Goal: Entertainment & Leisure: Consume media (video, audio)

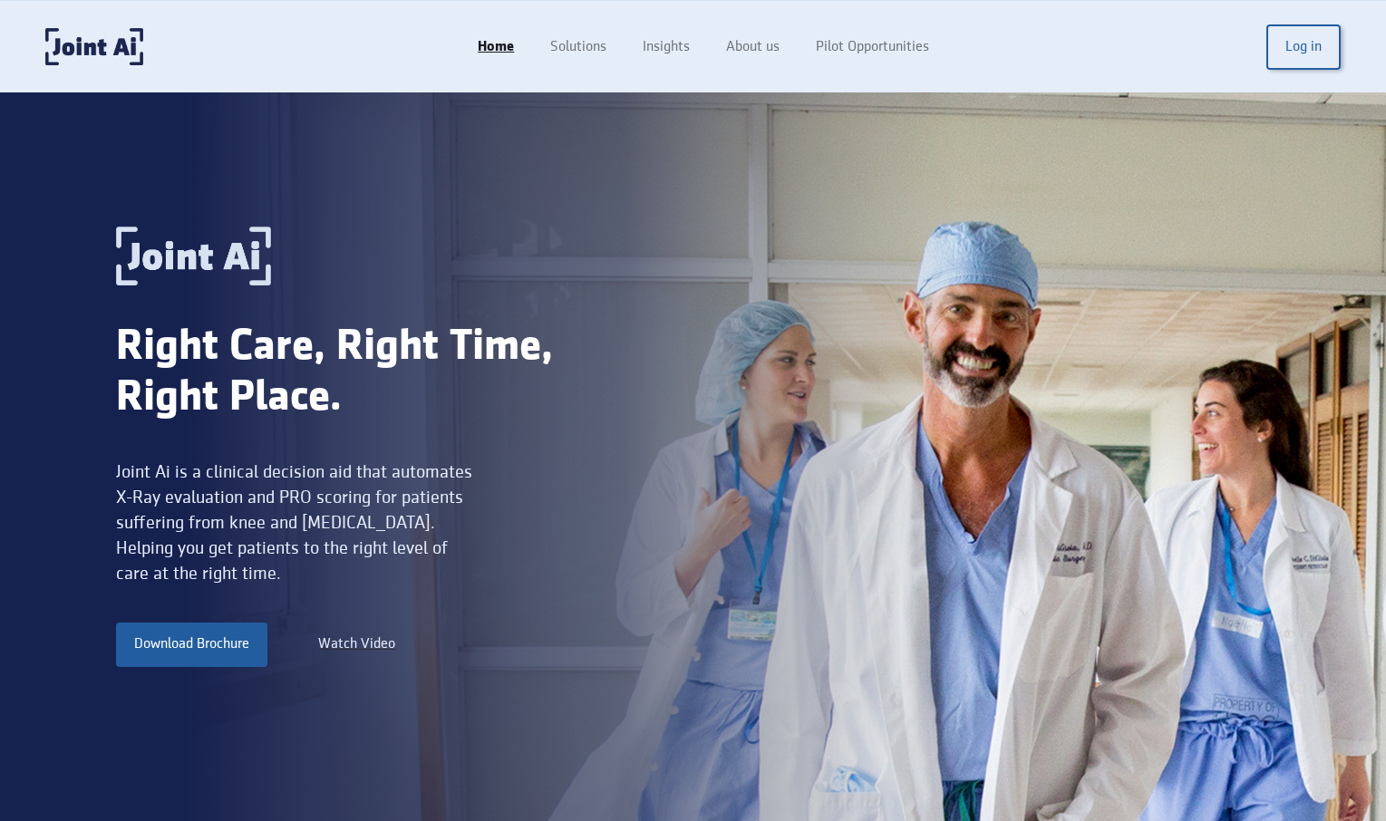
click at [354, 651] on div "Watch Video" at bounding box center [356, 644] width 77 height 22
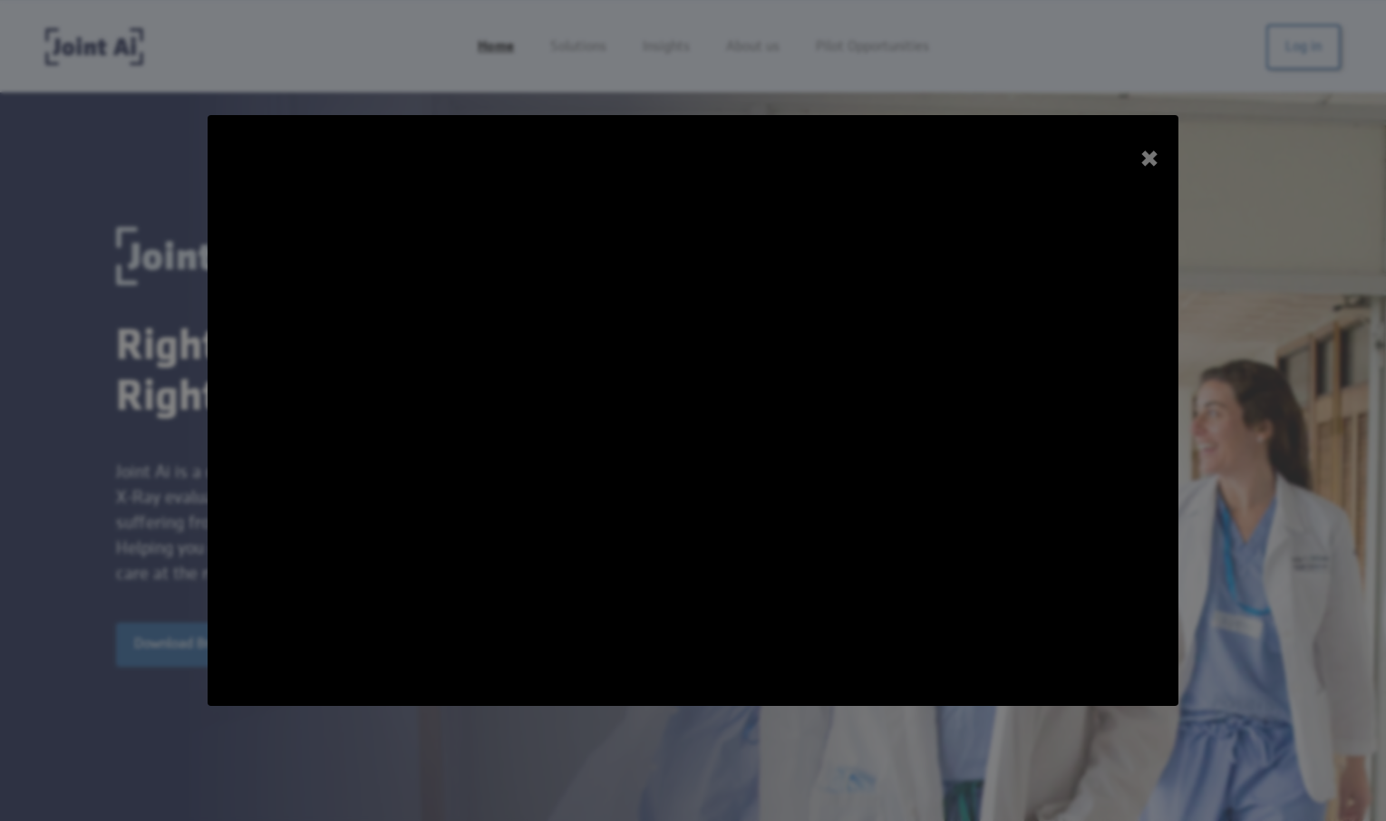
click at [1152, 157] on div "+" at bounding box center [1149, 159] width 52 height 52
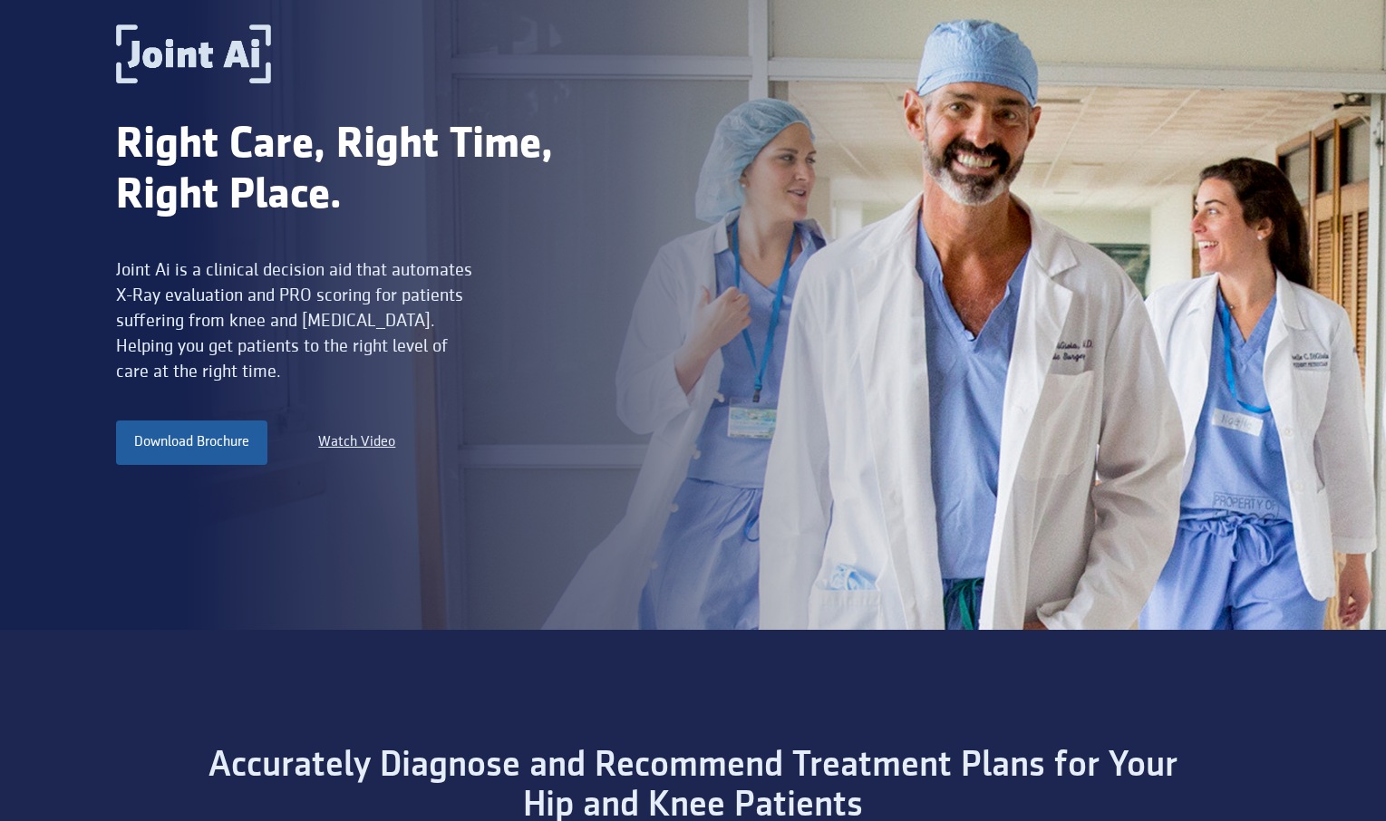
scroll to position [153, 0]
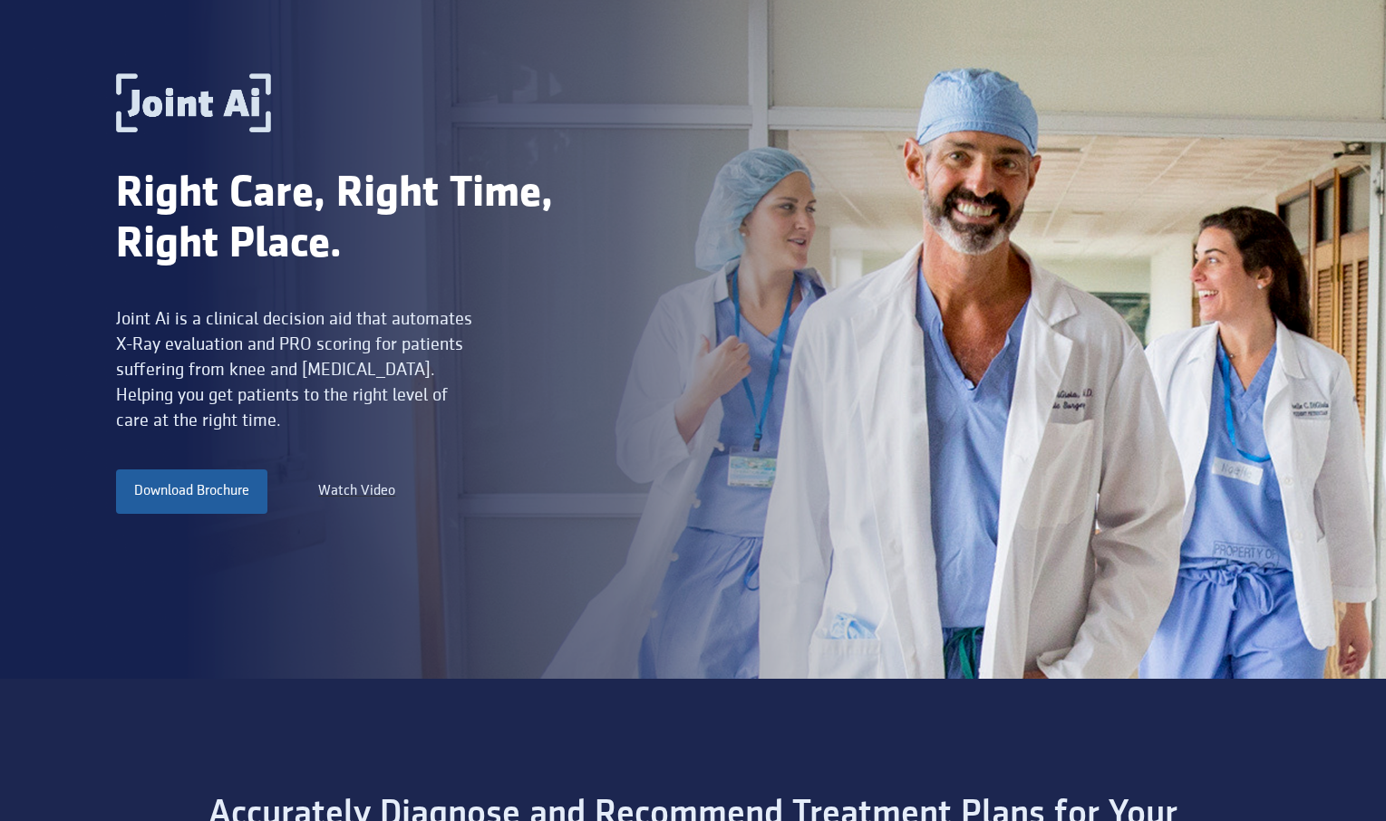
click at [366, 493] on div "Watch Video" at bounding box center [356, 491] width 77 height 22
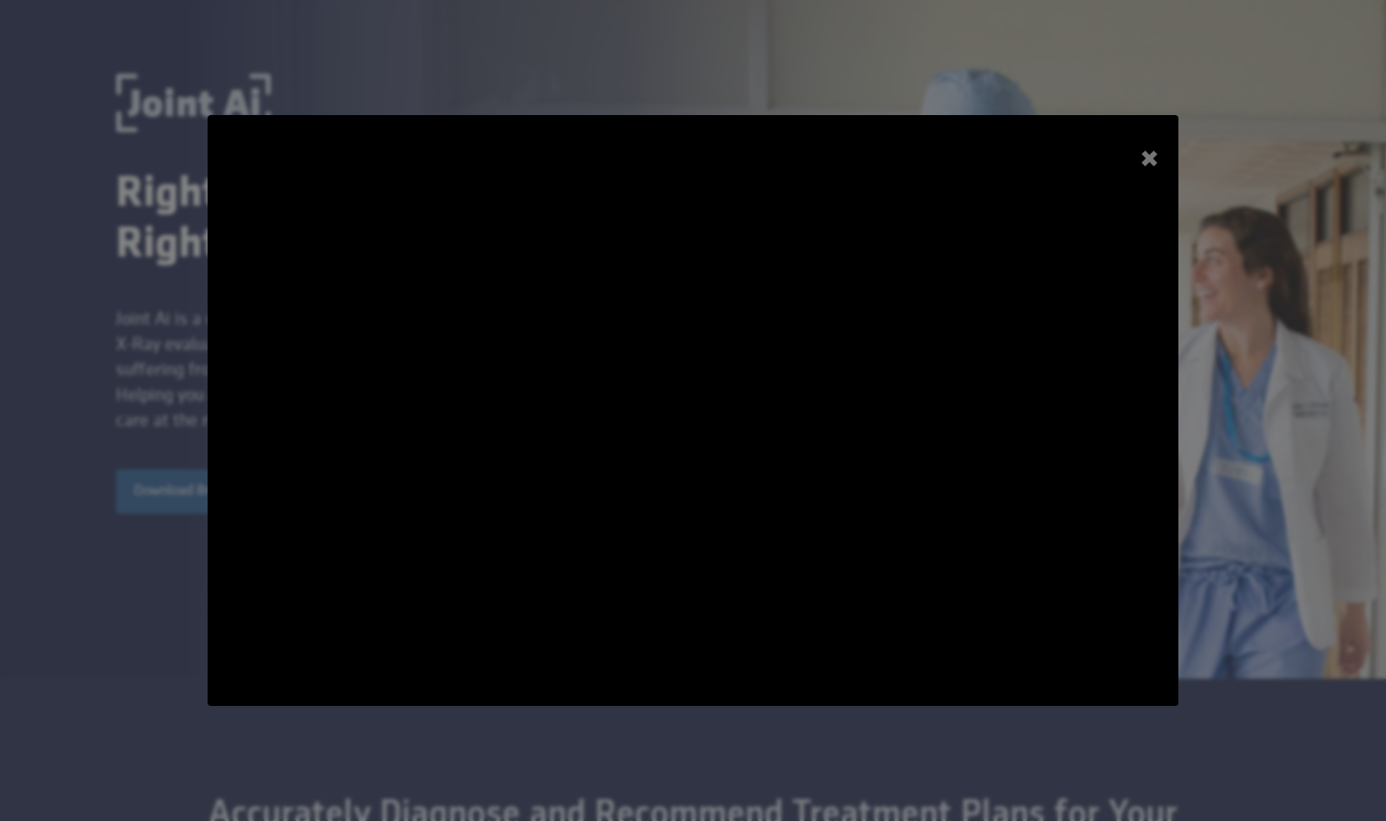
click at [1151, 161] on div "+" at bounding box center [1149, 159] width 52 height 52
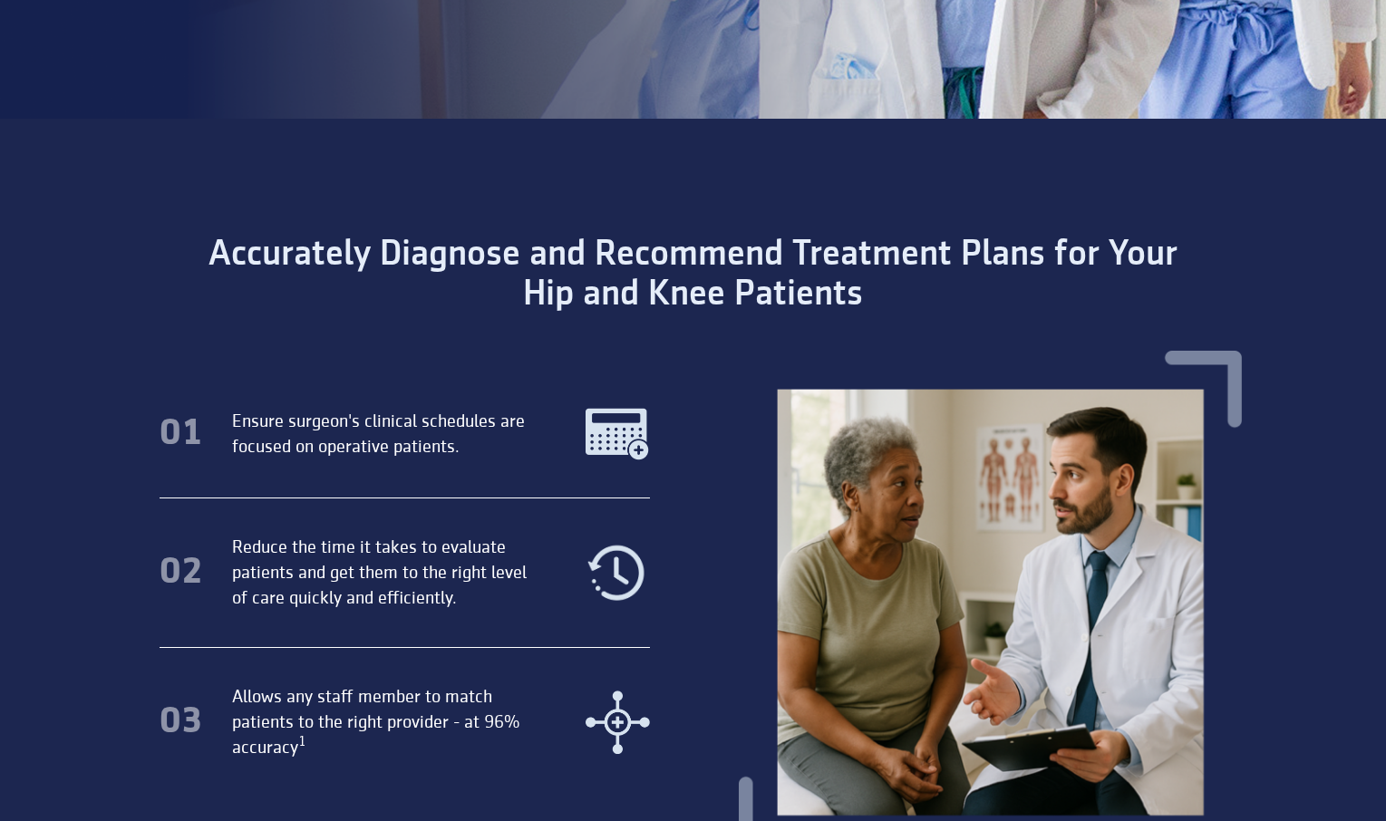
scroll to position [0, 0]
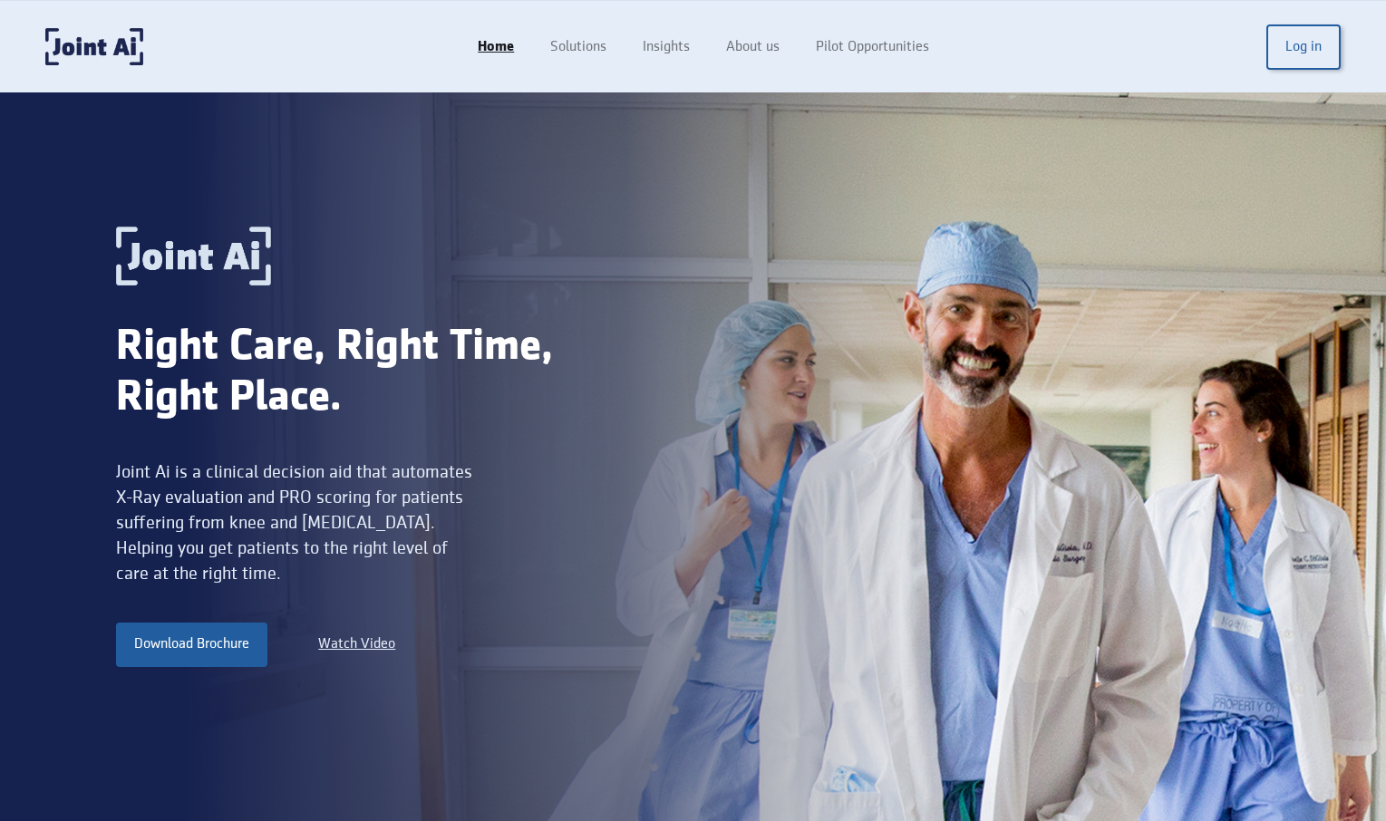
click at [374, 638] on div "Watch Video" at bounding box center [356, 644] width 77 height 22
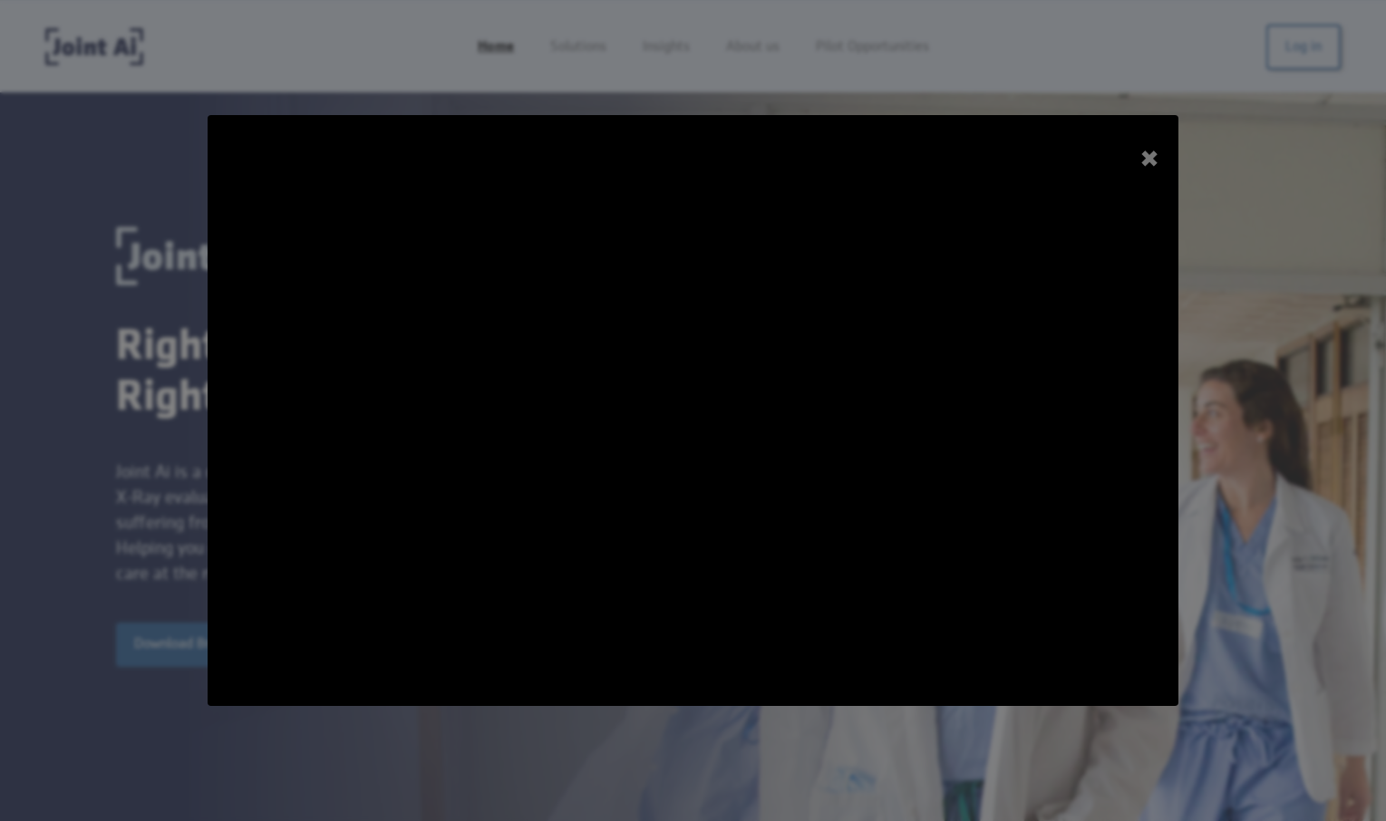
click at [1154, 155] on div "+" at bounding box center [1149, 159] width 52 height 52
